Goal: Task Accomplishment & Management: Use online tool/utility

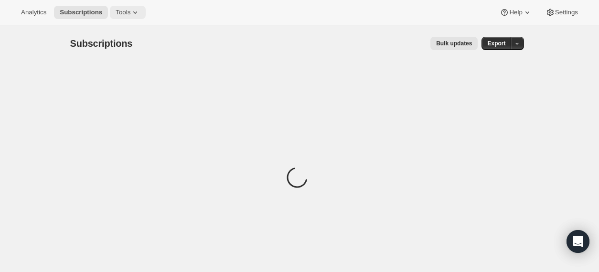
click at [130, 9] on span "Tools" at bounding box center [123, 13] width 15 height 8
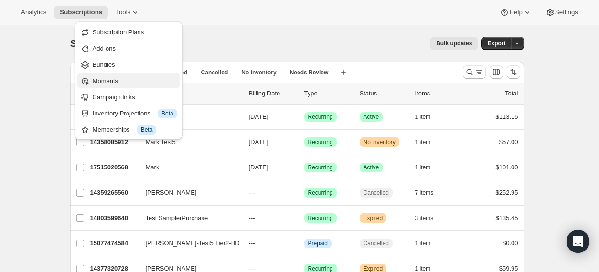
click at [113, 82] on span "Moments" at bounding box center [105, 80] width 25 height 7
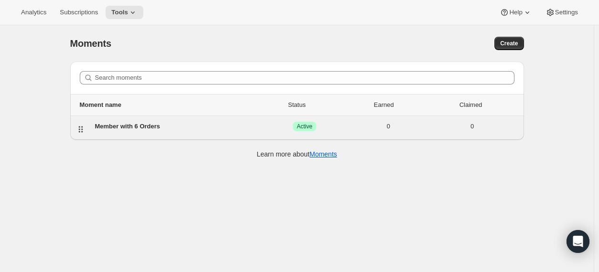
click at [154, 128] on div "Member with 6 Orders" at bounding box center [179, 127] width 168 height 10
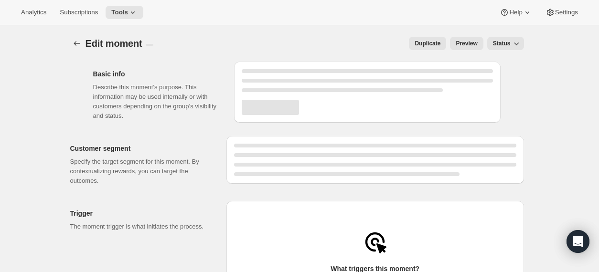
select select "FIXED_AMOUNT"
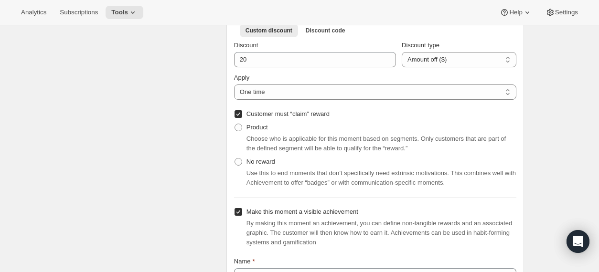
scroll to position [384, 0]
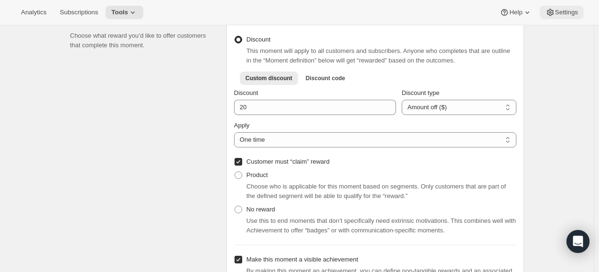
click at [574, 11] on span "Settings" at bounding box center [566, 13] width 23 height 8
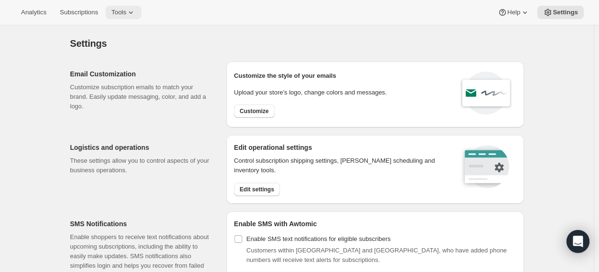
click at [126, 15] on span "Tools" at bounding box center [118, 13] width 15 height 8
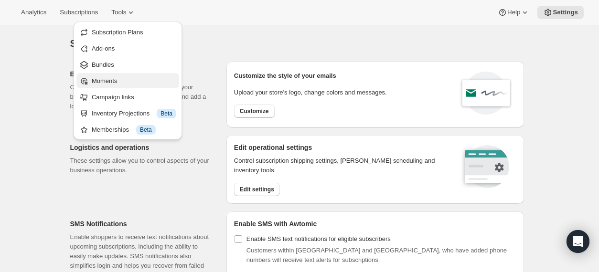
click at [122, 78] on span "Moments" at bounding box center [134, 81] width 85 height 10
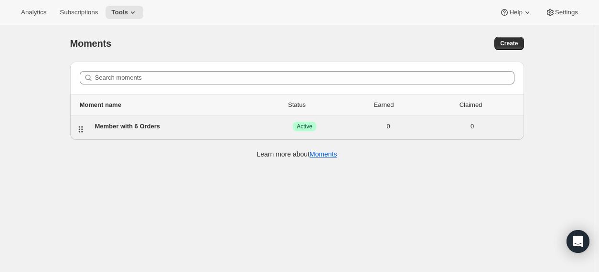
click at [138, 126] on div "Member with 6 Orders" at bounding box center [179, 127] width 168 height 10
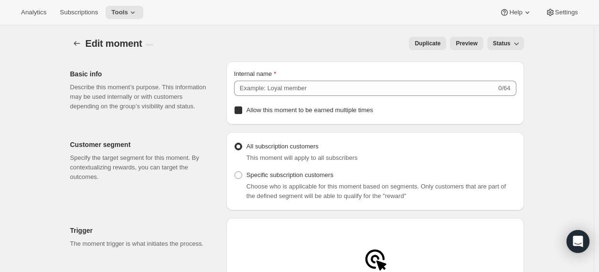
type input "Member with 6 Orders"
checkbox input "true"
radio input "false"
radio input "true"
type input "20"
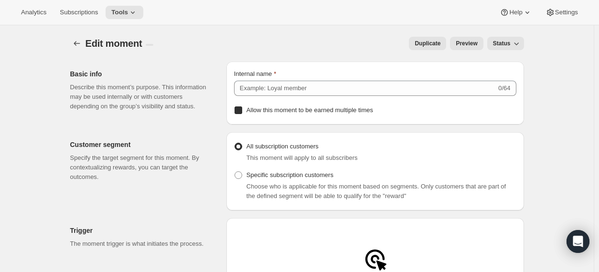
select select "FIXED_AMOUNT"
checkbox input "true"
type input "Earn $20 Off After 6 Wine Club Orders"
type input "Loyalty Perk"
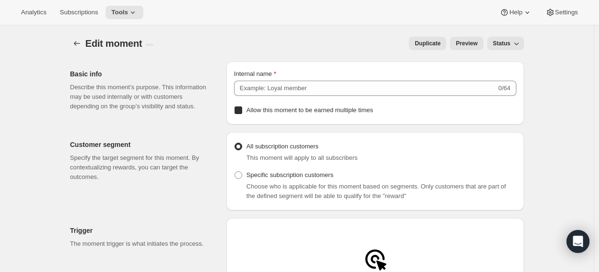
checkbox input "true"
type input "You earned $20 off!"
type input "A little gift for you"
type input "Claim Now"
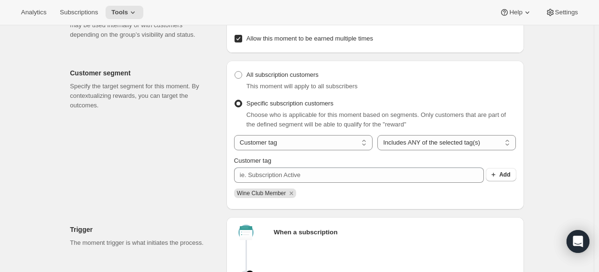
scroll to position [145, 0]
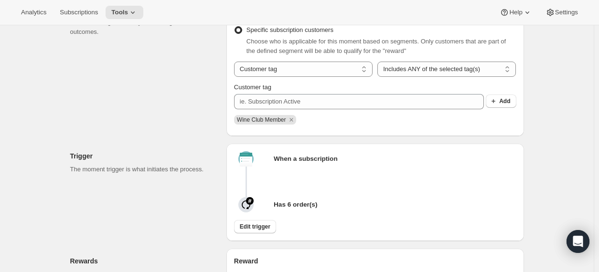
click at [407, 142] on div "Trigger The moment trigger is what initiates the process. When a subscription H…" at bounding box center [293, 188] width 461 height 105
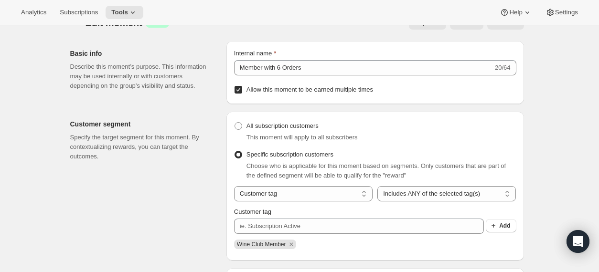
scroll to position [0, 0]
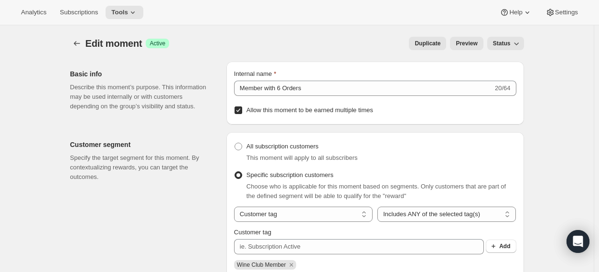
click at [517, 47] on icon "button" at bounding box center [517, 44] width 10 height 10
click at [459, 46] on span "Preview" at bounding box center [466, 44] width 21 height 8
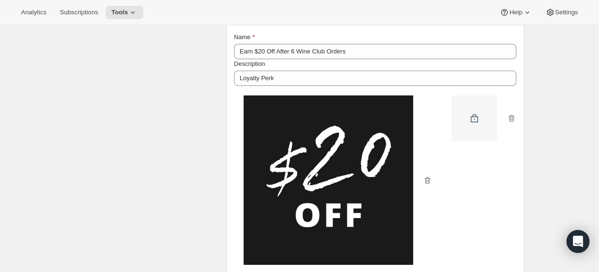
scroll to position [669, 0]
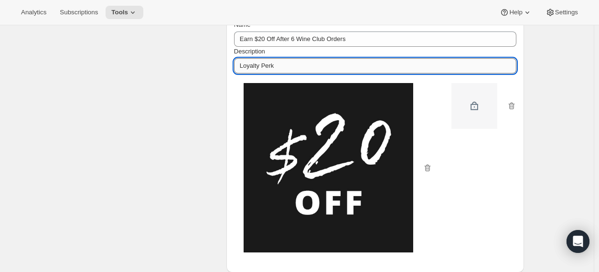
drag, startPoint x: 288, startPoint y: 71, endPoint x: 239, endPoint y: 71, distance: 49.2
click at [239, 71] on input "Loyalty Perk" at bounding box center [375, 65] width 282 height 15
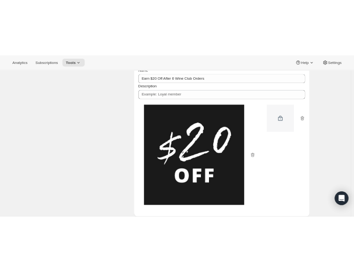
scroll to position [0, 0]
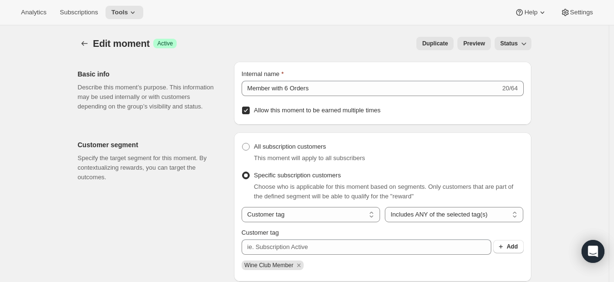
click at [487, 49] on button "Preview" at bounding box center [474, 43] width 33 height 13
